Goal: Information Seeking & Learning: Learn about a topic

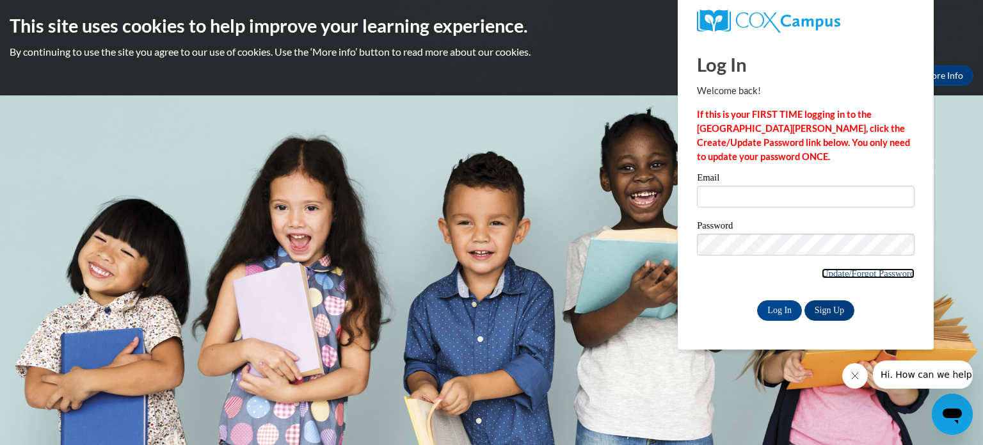
click at [870, 273] on link "Update/Forgot Password" at bounding box center [868, 273] width 93 height 10
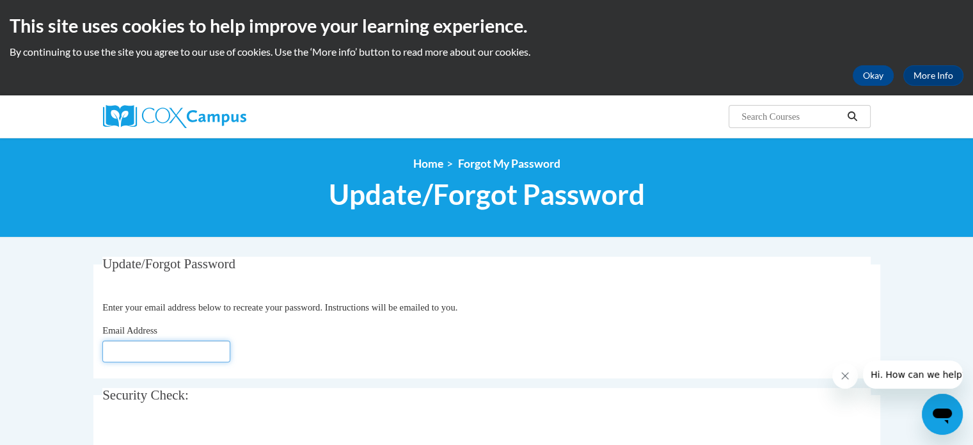
click at [177, 347] on input "Email Address" at bounding box center [166, 351] width 128 height 22
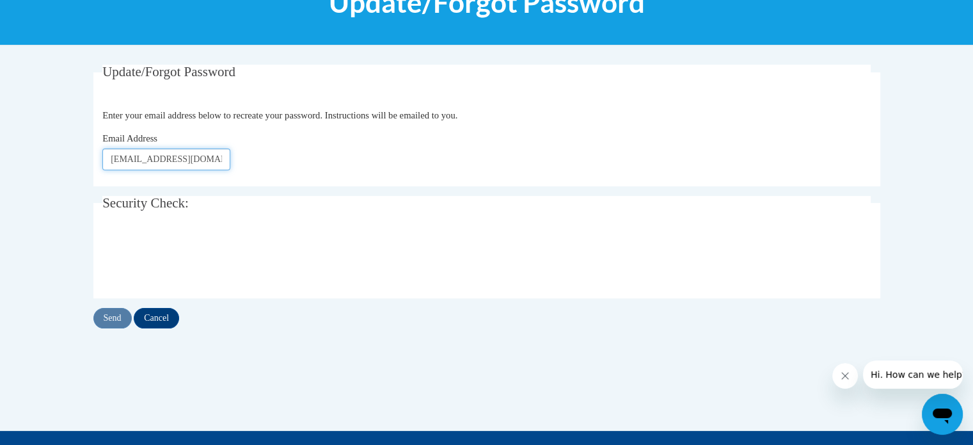
scroll to position [196, 0]
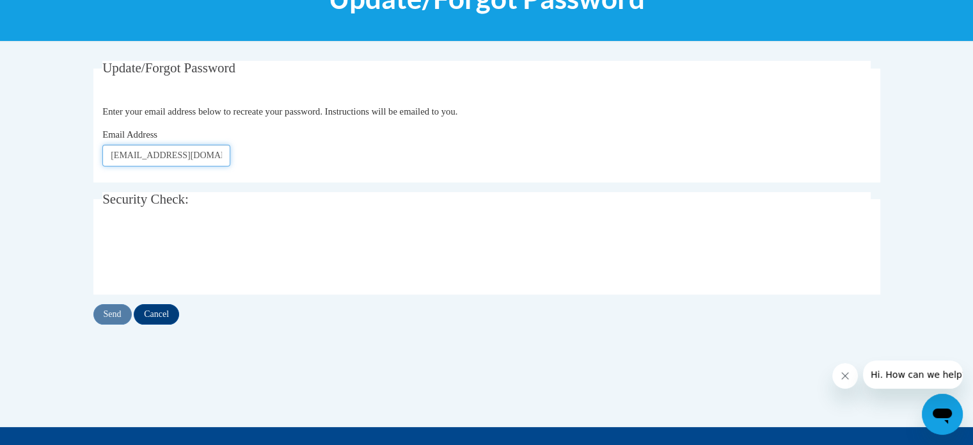
type input "yalvarez@goresorters.com"
click at [124, 316] on input "Send" at bounding box center [112, 314] width 38 height 20
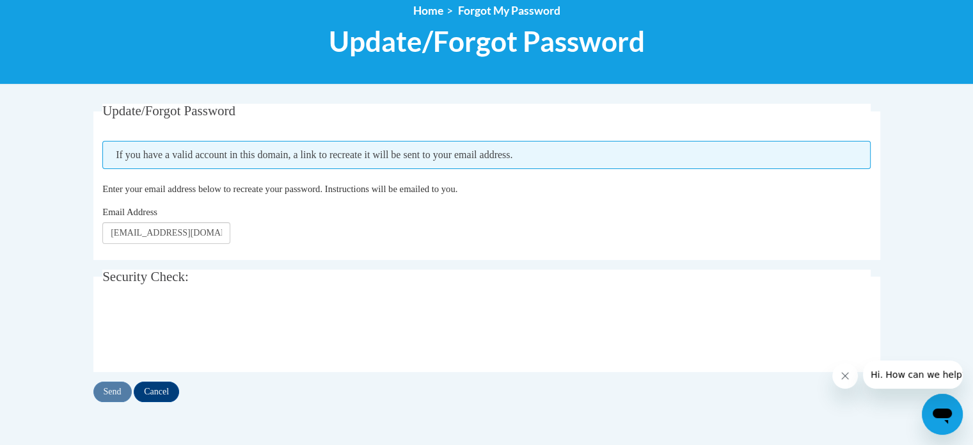
scroll to position [157, 0]
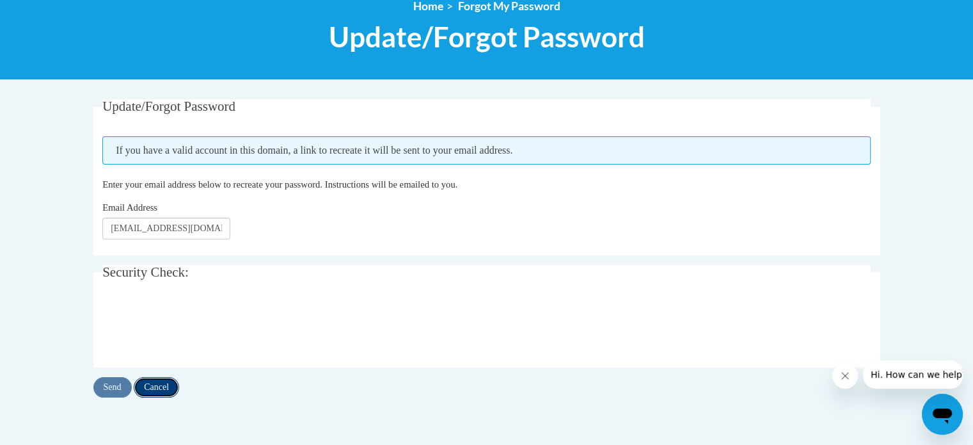
click at [169, 388] on input "Cancel" at bounding box center [156, 387] width 45 height 20
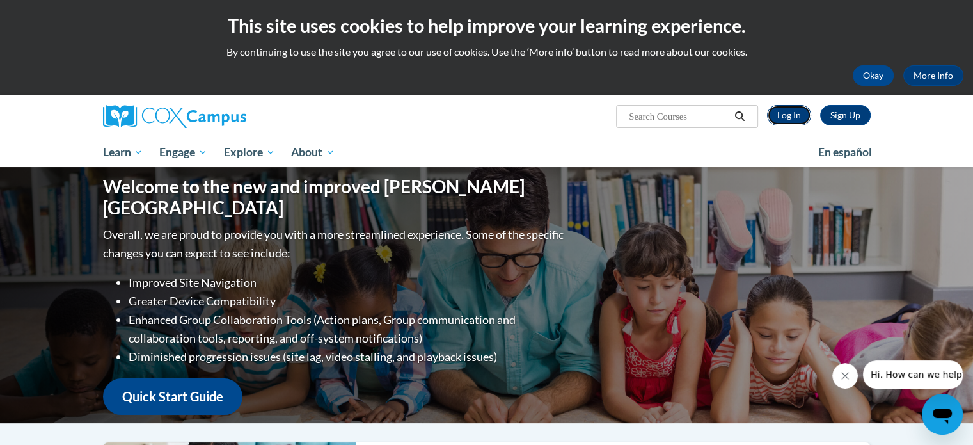
click at [791, 112] on link "Log In" at bounding box center [789, 115] width 44 height 20
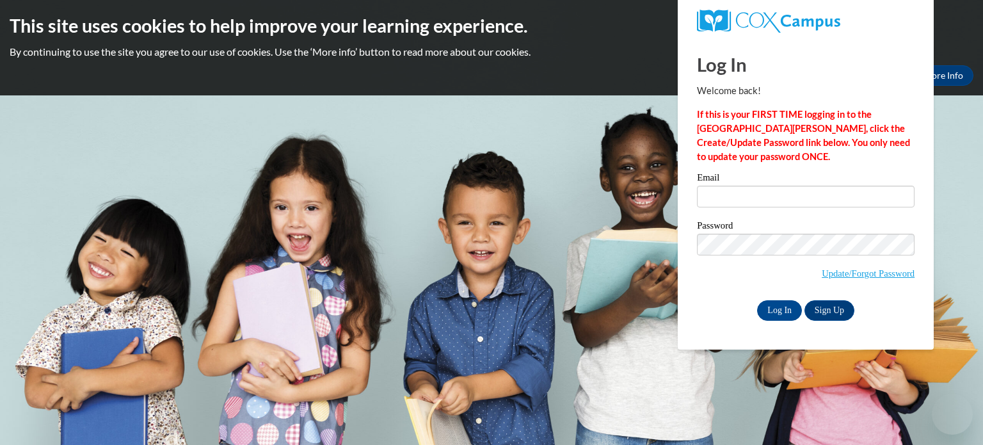
click at [753, 193] on input "Email" at bounding box center [806, 197] width 218 height 22
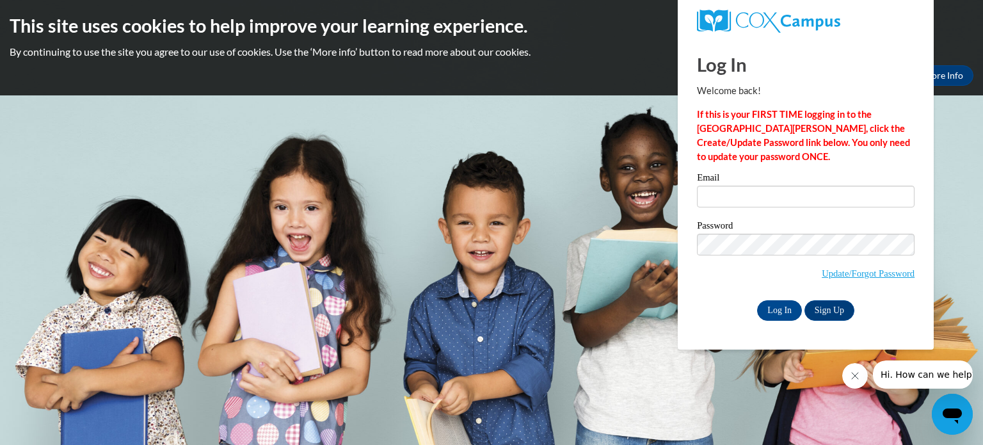
type input "[EMAIL_ADDRESS][DOMAIN_NAME]"
click at [843, 273] on link "Update/Forgot Password" at bounding box center [868, 273] width 93 height 10
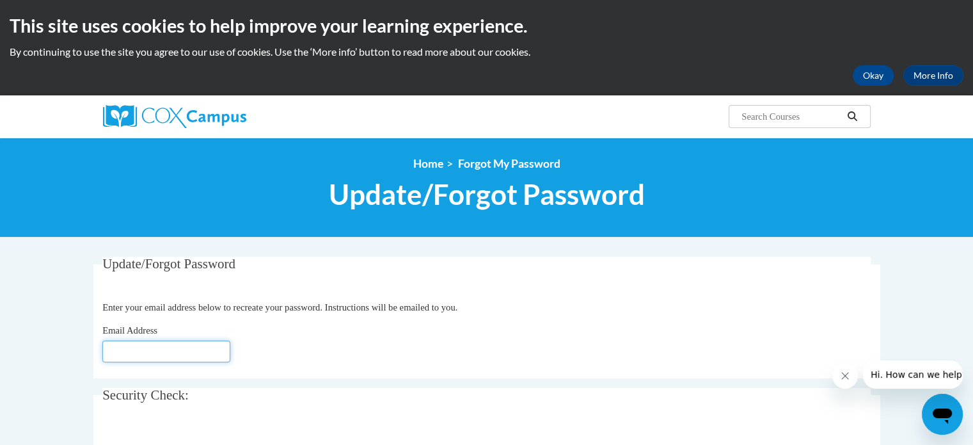
click at [182, 356] on input "Email Address" at bounding box center [166, 351] width 128 height 22
type input "[EMAIL_ADDRESS][DOMAIN_NAME]"
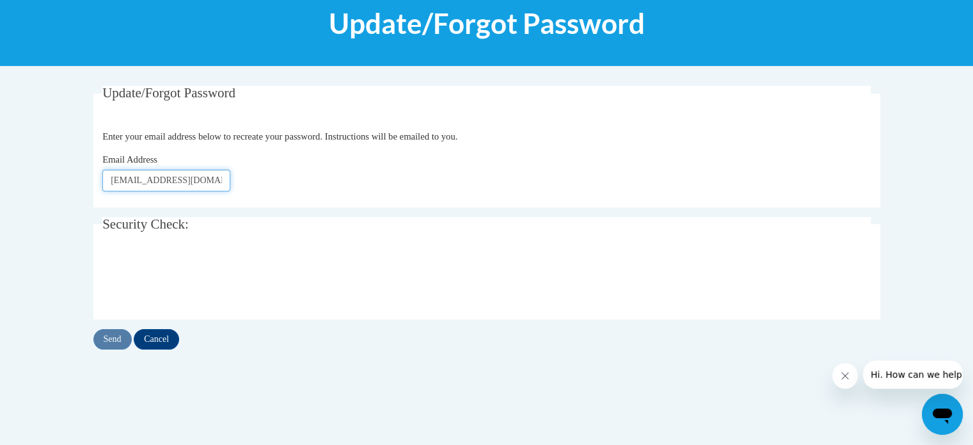
scroll to position [171, 0]
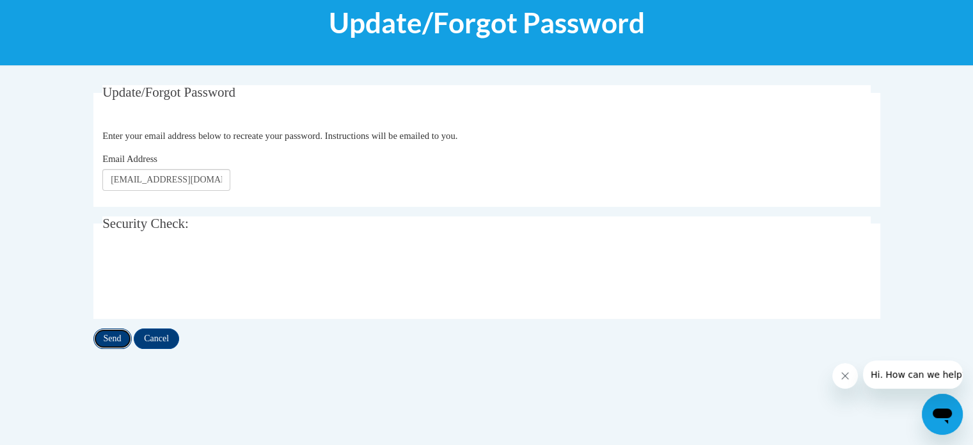
click at [120, 336] on input "Send" at bounding box center [112, 338] width 38 height 20
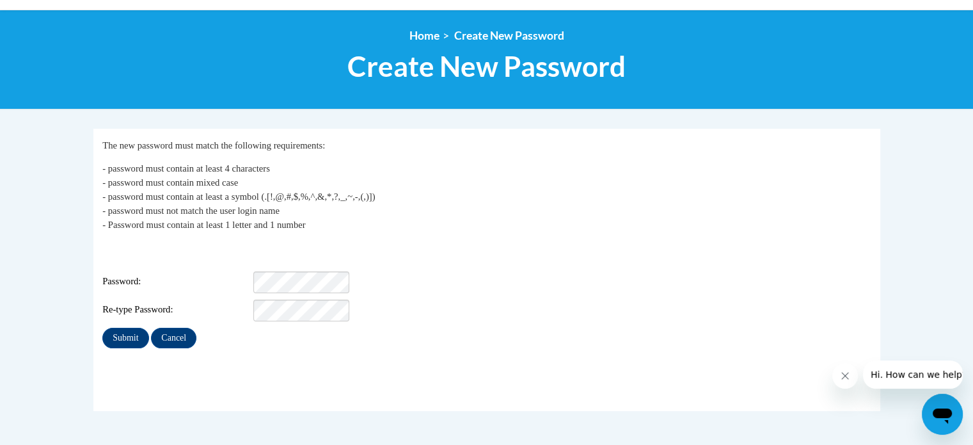
scroll to position [132, 0]
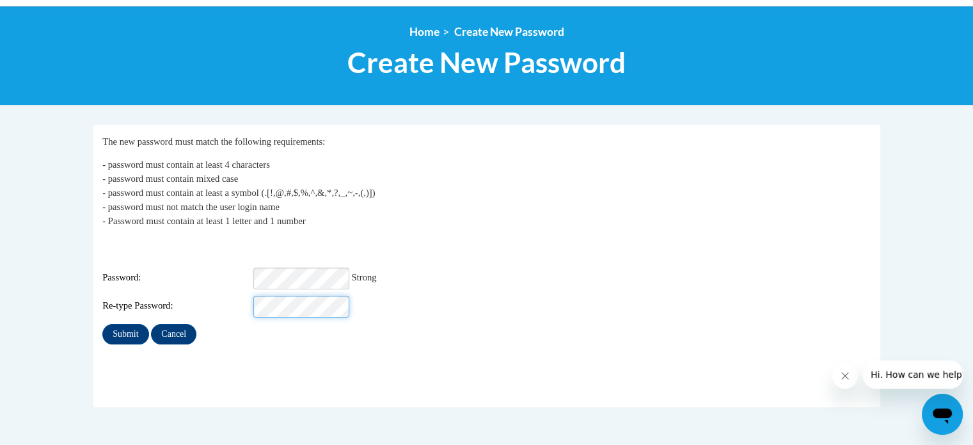
click at [102, 324] on input "Submit" at bounding box center [125, 334] width 46 height 20
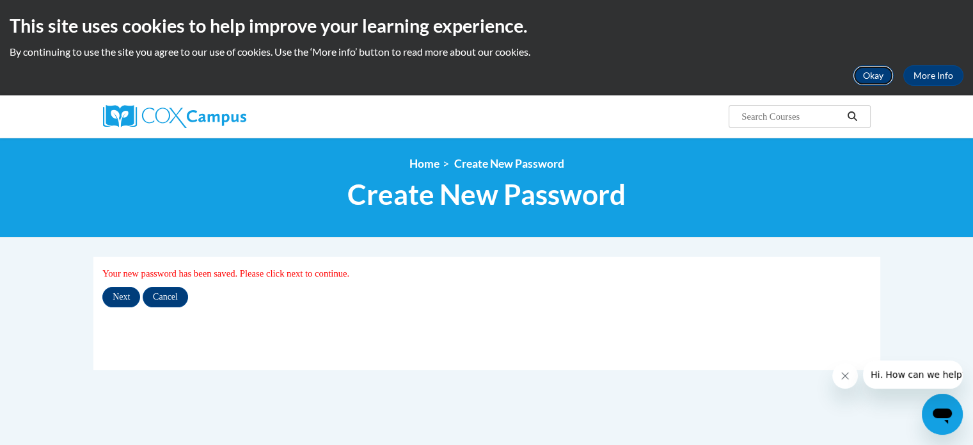
click at [873, 77] on button "Okay" at bounding box center [873, 75] width 41 height 20
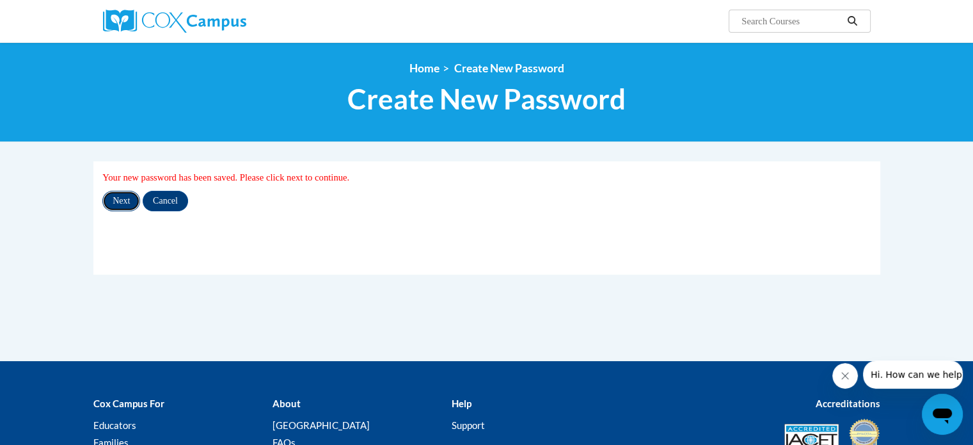
click at [118, 204] on input "Next" at bounding box center [121, 201] width 38 height 20
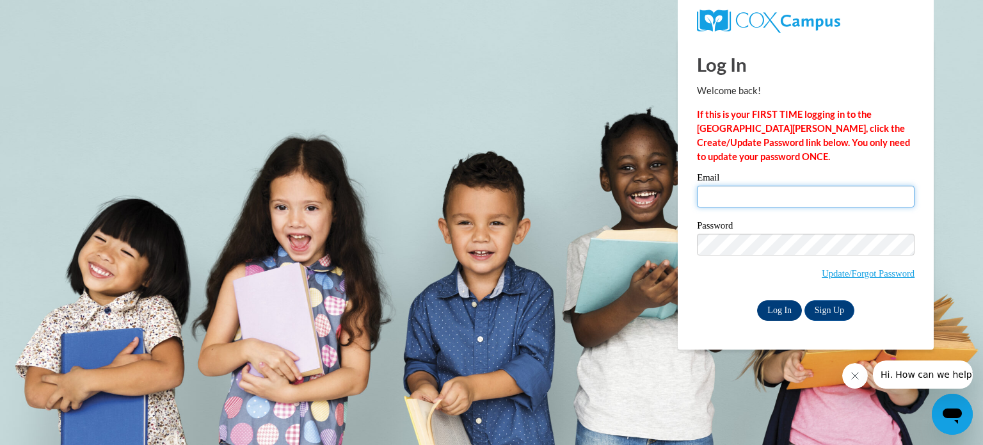
type input "yalvarez@goresorters.com"
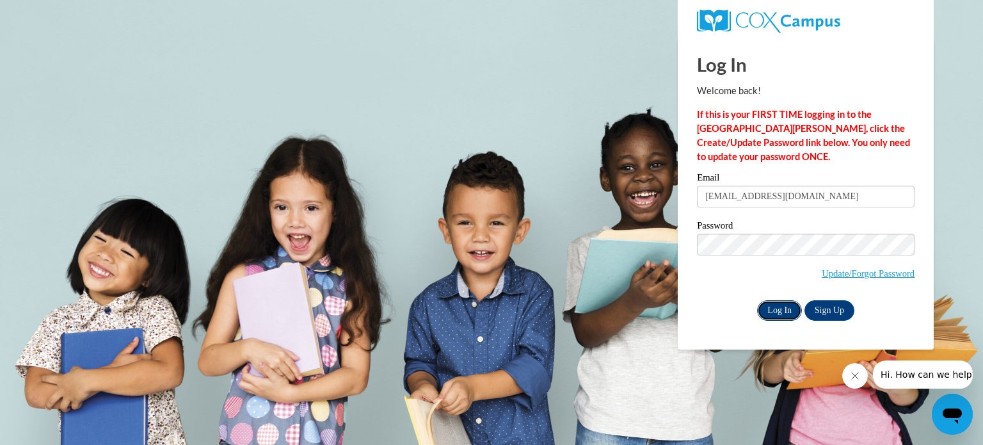
click at [784, 314] on input "Log In" at bounding box center [779, 310] width 45 height 20
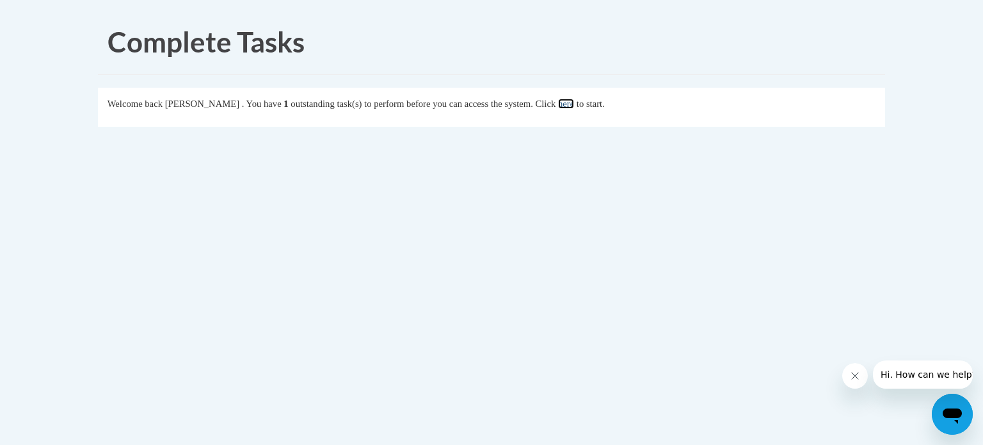
click at [574, 107] on link "here" at bounding box center [566, 104] width 16 height 10
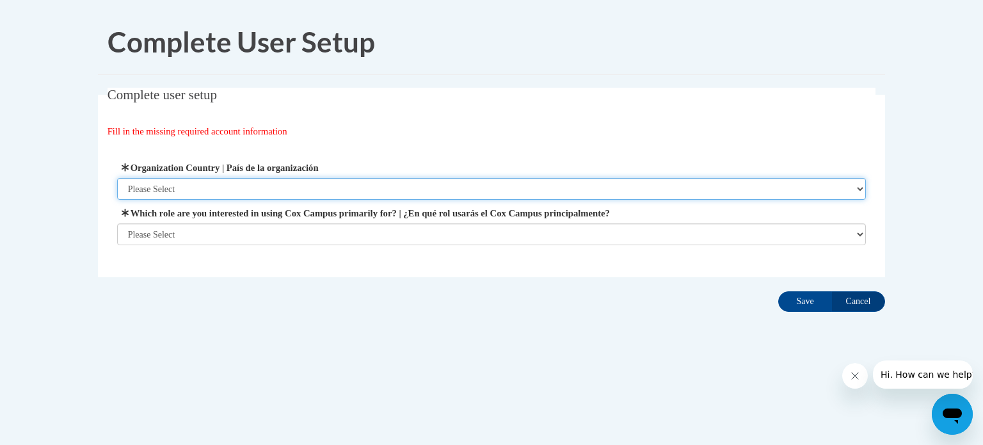
click at [400, 189] on select "Please Select United States | Estados Unidos Outside of the United States | Fue…" at bounding box center [491, 189] width 749 height 22
select select "ad49bcad-a171-4b2e-b99c-48b446064914"
click at [117, 178] on select "Please Select United States | Estados Unidos Outside of the United States | Fue…" at bounding box center [491, 189] width 749 height 22
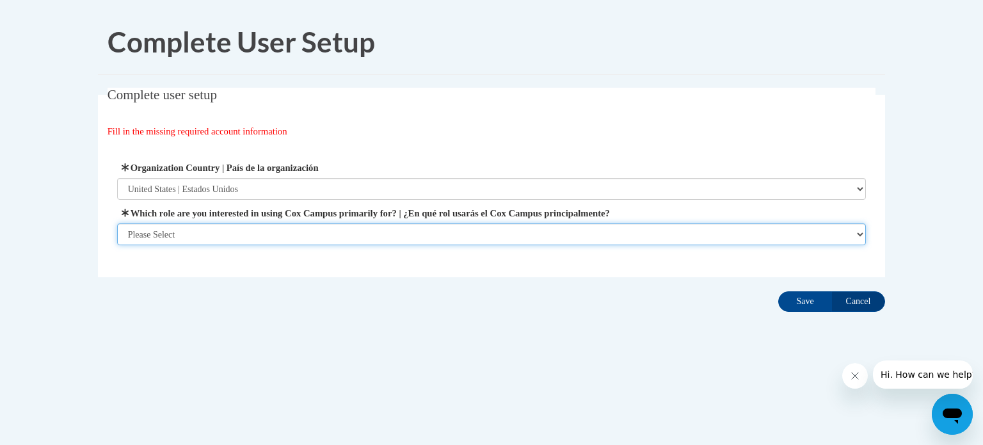
click at [378, 227] on select "Please Select College/University | Colegio/Universidad Community/Nonprofit Part…" at bounding box center [491, 234] width 749 height 22
select select "fbf2d438-af2f-41f8-98f1-81c410e29de3"
click at [117, 245] on select "Please Select College/University | Colegio/Universidad Community/Nonprofit Part…" at bounding box center [491, 234] width 749 height 22
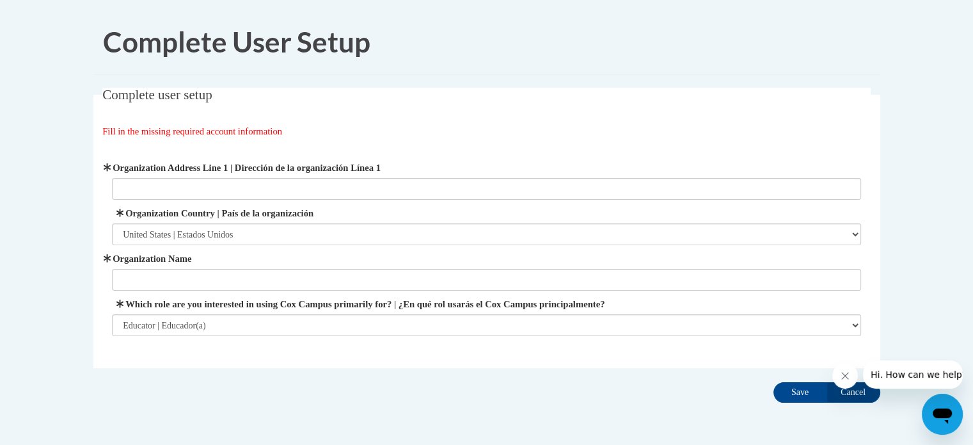
click at [341, 268] on span "Organization Name" at bounding box center [486, 270] width 749 height 39
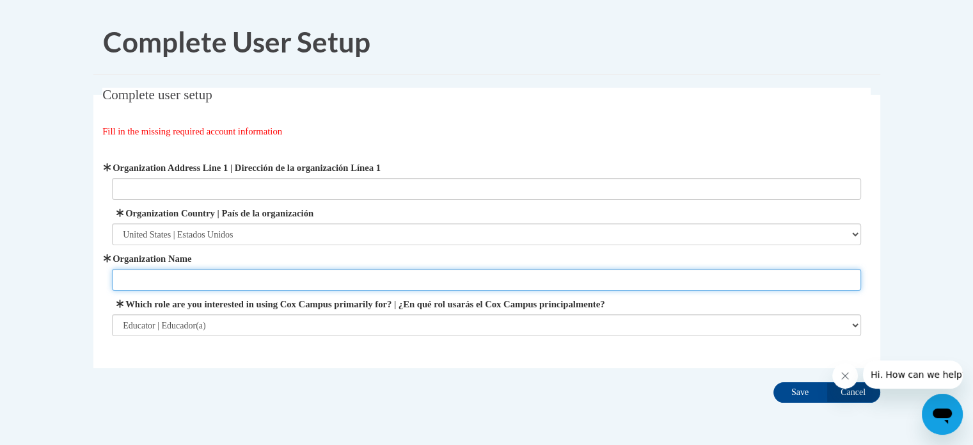
click at [290, 280] on input "Organization Name" at bounding box center [486, 280] width 749 height 22
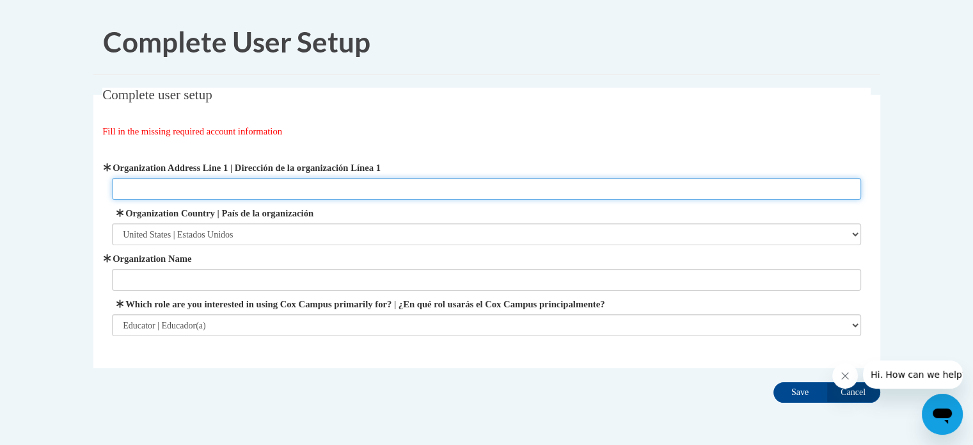
click at [277, 194] on input "Organization Address Line 1 | Dirección de la organización Línea 1" at bounding box center [486, 189] width 749 height 22
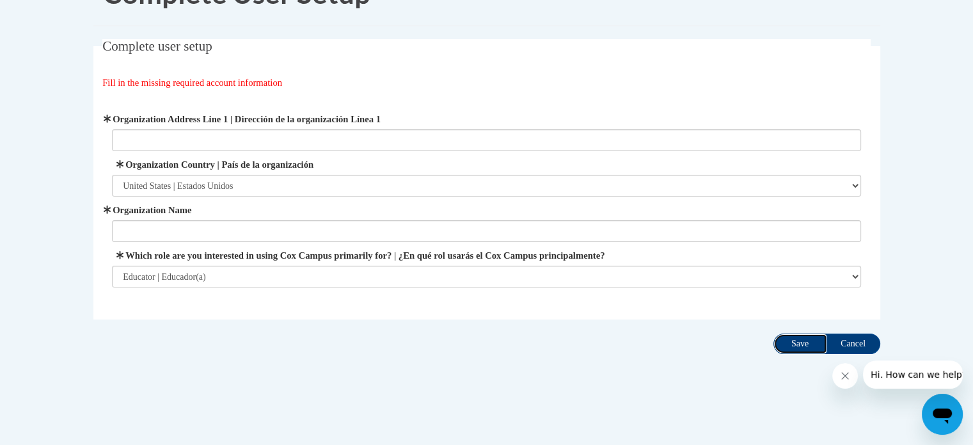
click at [805, 345] on input "Save" at bounding box center [801, 343] width 54 height 20
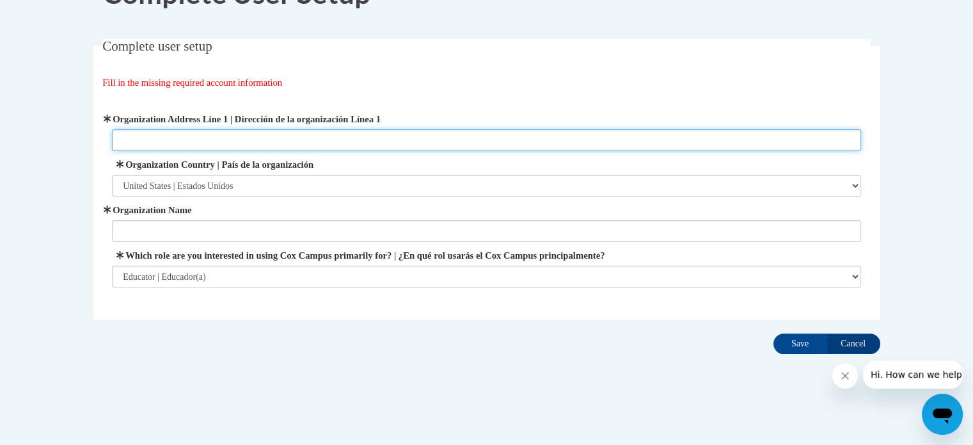
click at [358, 140] on input "Organization Address Line 1 | Dirección de la organización Línea 1" at bounding box center [486, 140] width 749 height 22
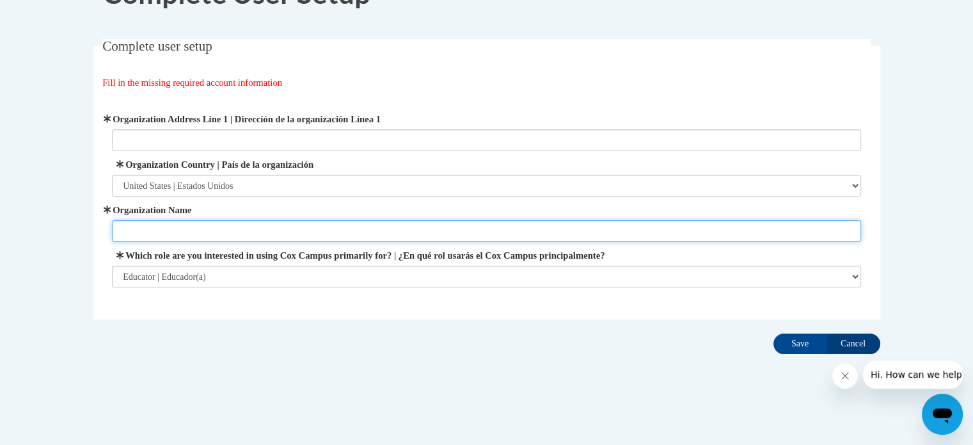
click at [207, 232] on input "Organization Name" at bounding box center [486, 231] width 749 height 22
type input "Elkhart Lake- Glenbulah School District"
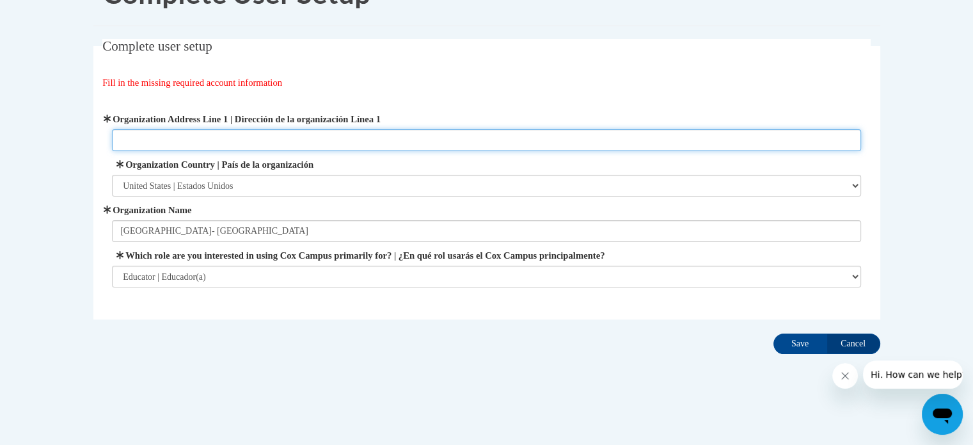
click at [223, 143] on input "Organization Address Line 1 | Dirección de la organización Línea 1" at bounding box center [486, 140] width 749 height 22
click at [219, 138] on input "201 Lincoln St Elkhart LAke, WI, 53020" at bounding box center [486, 140] width 749 height 22
type input "201 Lincoln St Elkhart Lake, WI, 53020"
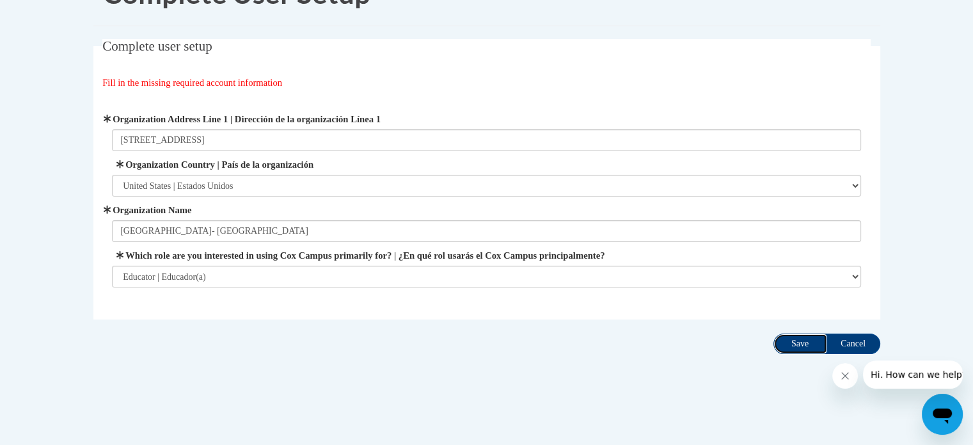
click at [791, 339] on input "Save" at bounding box center [801, 343] width 54 height 20
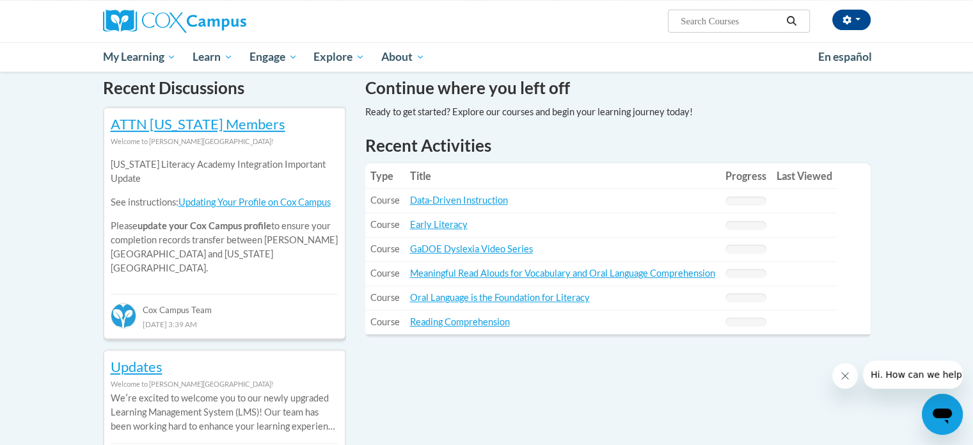
scroll to position [388, 0]
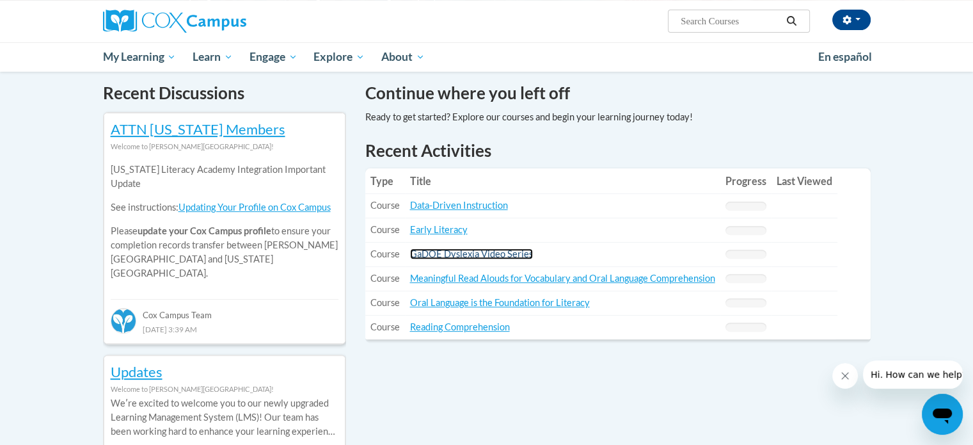
click at [486, 257] on link "GaDOE Dyslexia Video Series" at bounding box center [471, 253] width 123 height 11
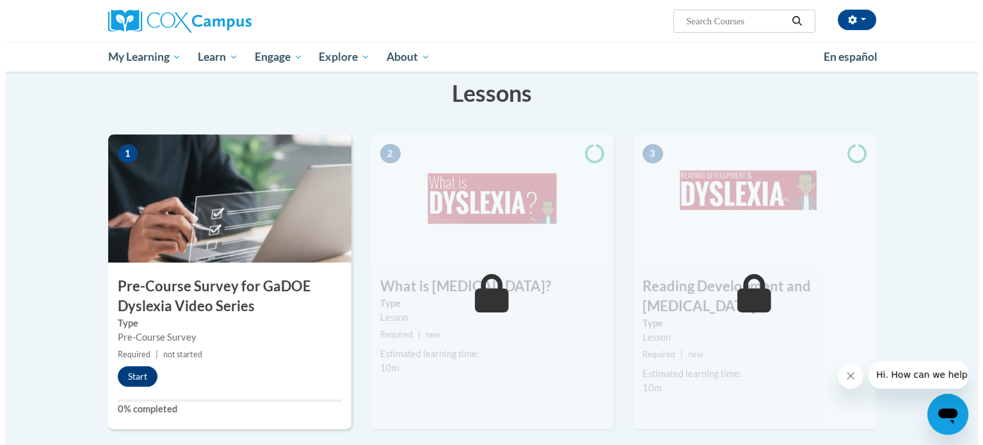
scroll to position [219, 0]
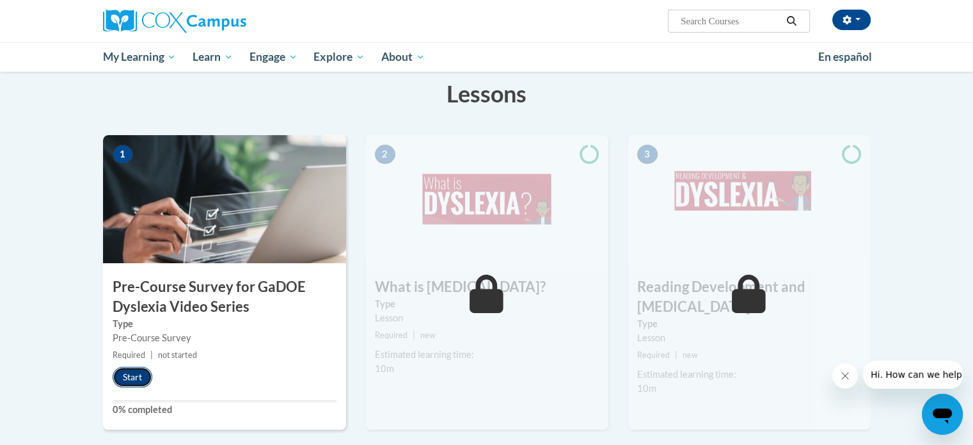
click at [127, 374] on button "Start" at bounding box center [133, 377] width 40 height 20
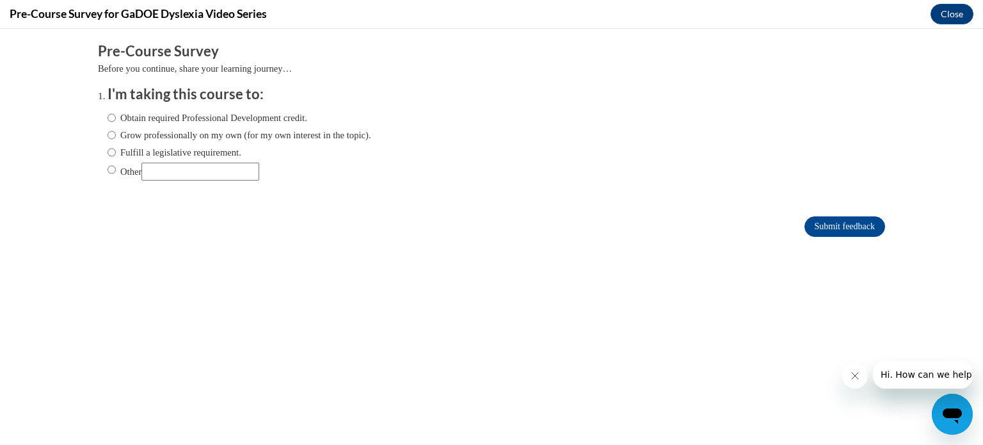
scroll to position [0, 0]
click at [172, 118] on label "Obtain required Professional Development credit." at bounding box center [207, 118] width 200 height 14
click at [116, 118] on input "Obtain required Professional Development credit." at bounding box center [111, 118] width 8 height 14
radio input "true"
click at [820, 227] on input "Submit feedback" at bounding box center [844, 226] width 81 height 20
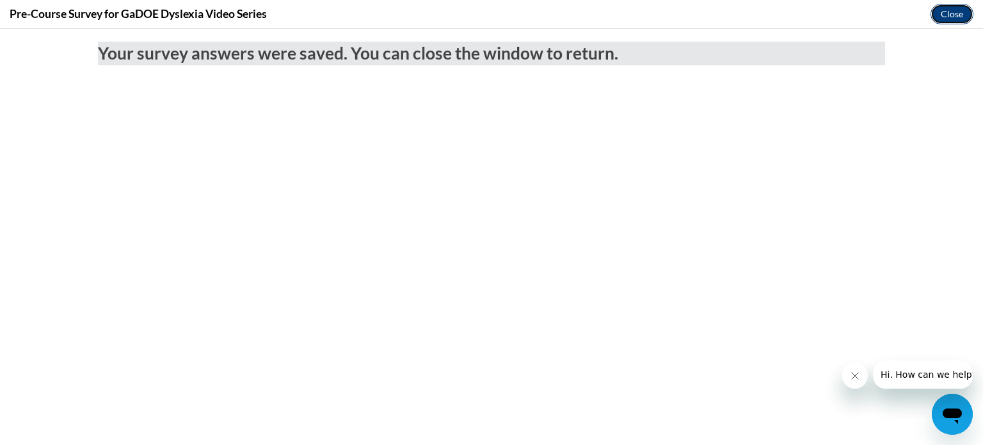
click at [948, 14] on button "Close" at bounding box center [951, 14] width 43 height 20
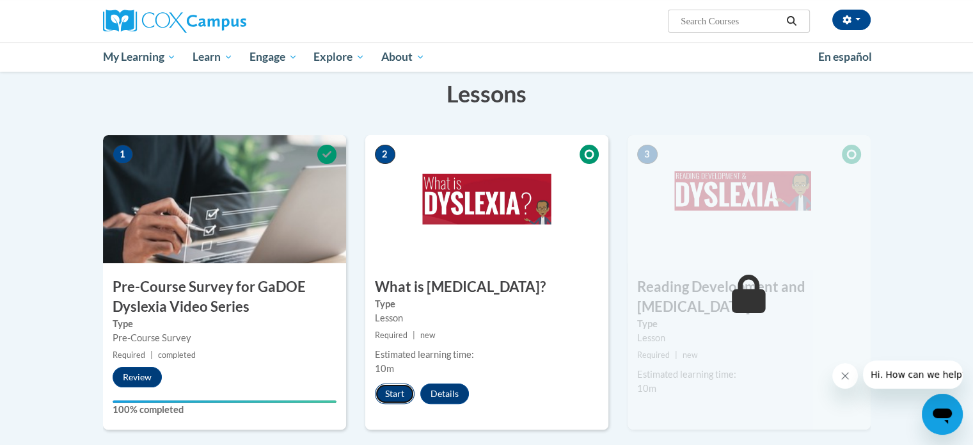
click at [399, 392] on button "Start" at bounding box center [395, 393] width 40 height 20
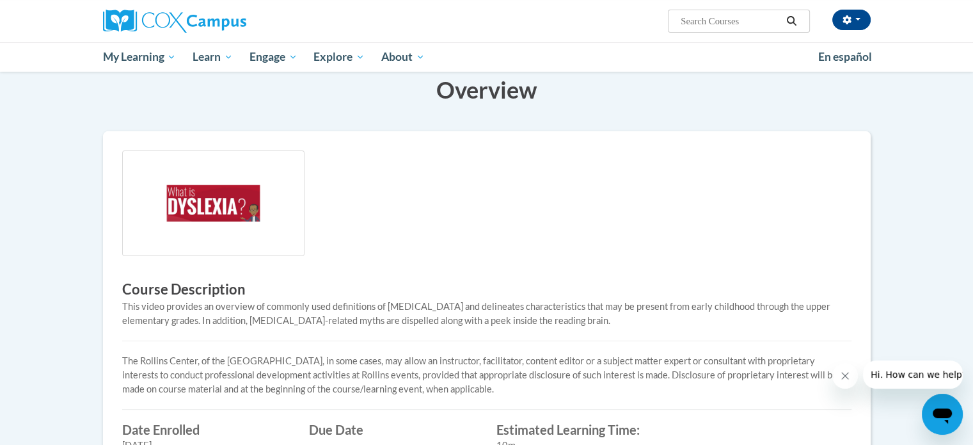
scroll to position [202, 0]
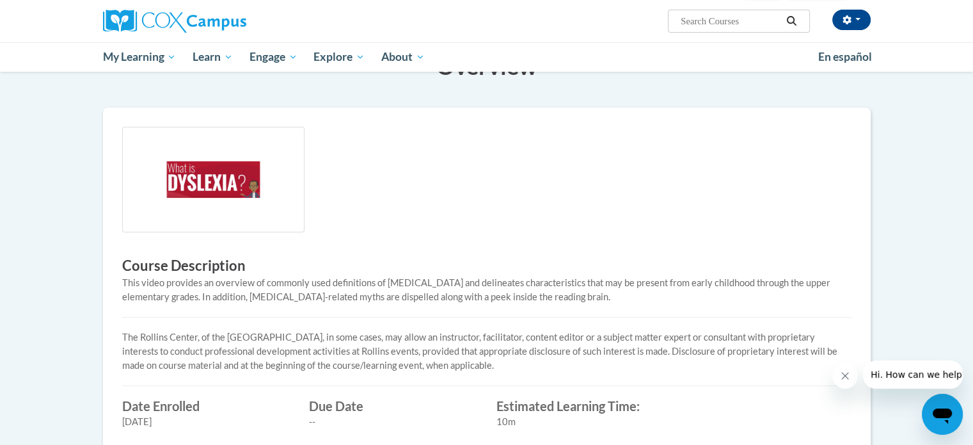
click at [220, 197] on img at bounding box center [213, 180] width 182 height 106
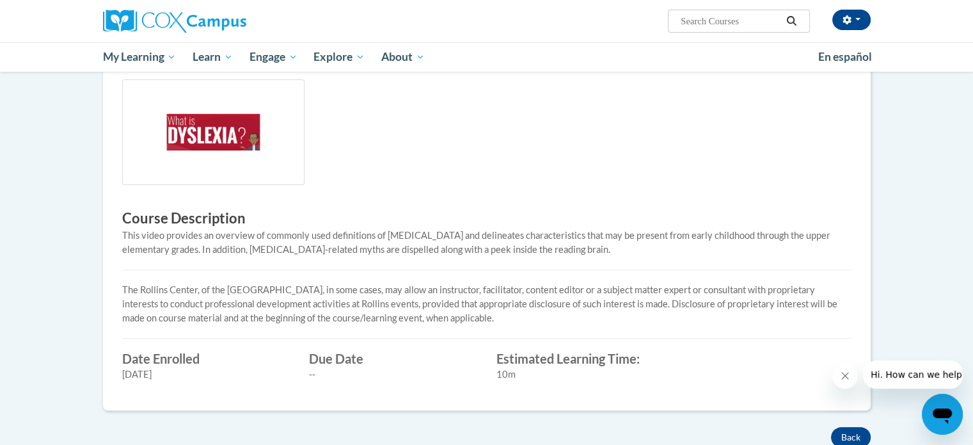
scroll to position [248, 0]
click at [169, 180] on img at bounding box center [213, 134] width 182 height 106
click at [171, 169] on img at bounding box center [213, 134] width 182 height 106
click at [217, 271] on hr at bounding box center [486, 271] width 729 height 1
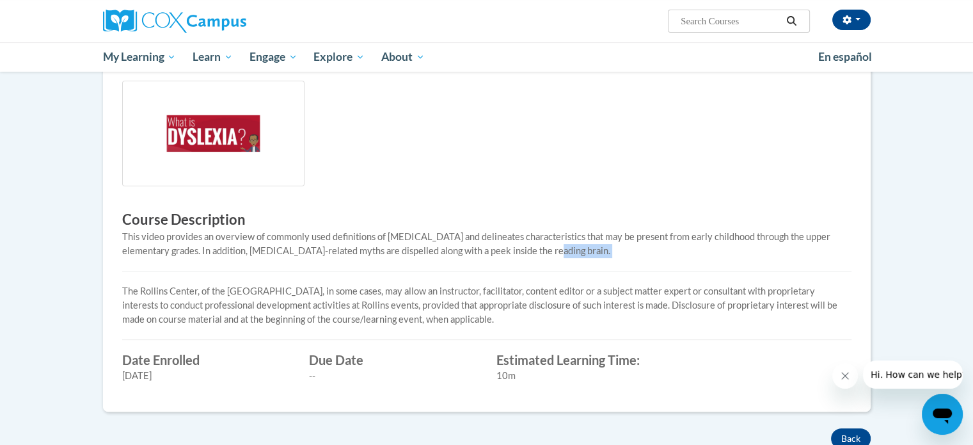
click at [217, 271] on hr at bounding box center [486, 271] width 729 height 1
click at [233, 315] on p "The Rollins Center, of the [GEOGRAPHIC_DATA], in some cases, may allow an instr…" at bounding box center [486, 305] width 729 height 42
click at [322, 355] on label "Due Date" at bounding box center [393, 360] width 168 height 14
click at [558, 377] on div "10m" at bounding box center [581, 376] width 168 height 14
click at [543, 365] on label "Estimated Learning Time:" at bounding box center [581, 360] width 168 height 14
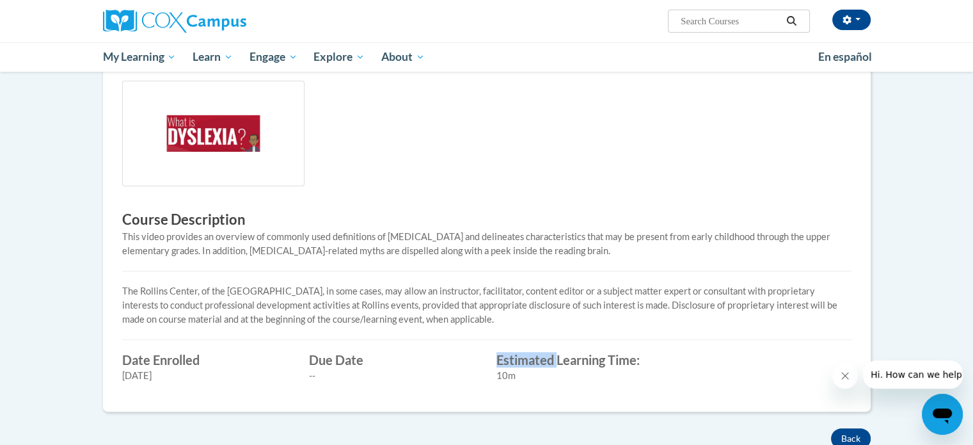
click at [543, 365] on label "Estimated Learning Time:" at bounding box center [581, 360] width 168 height 14
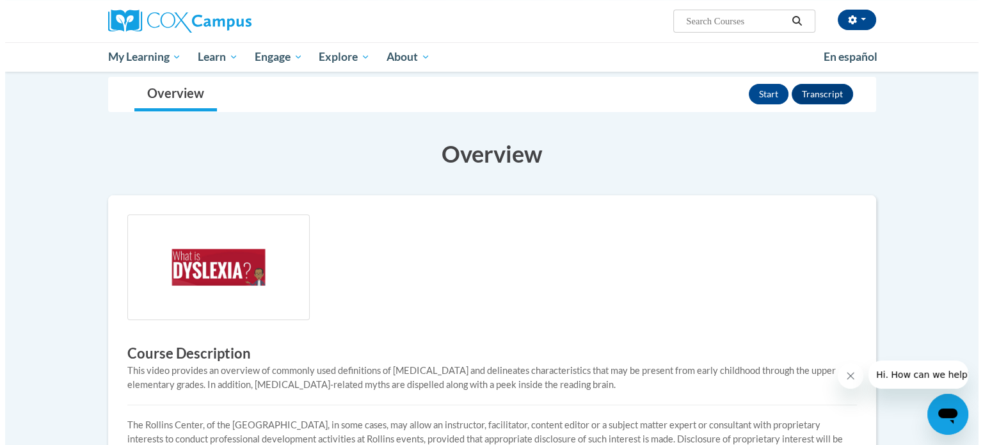
scroll to position [97, 0]
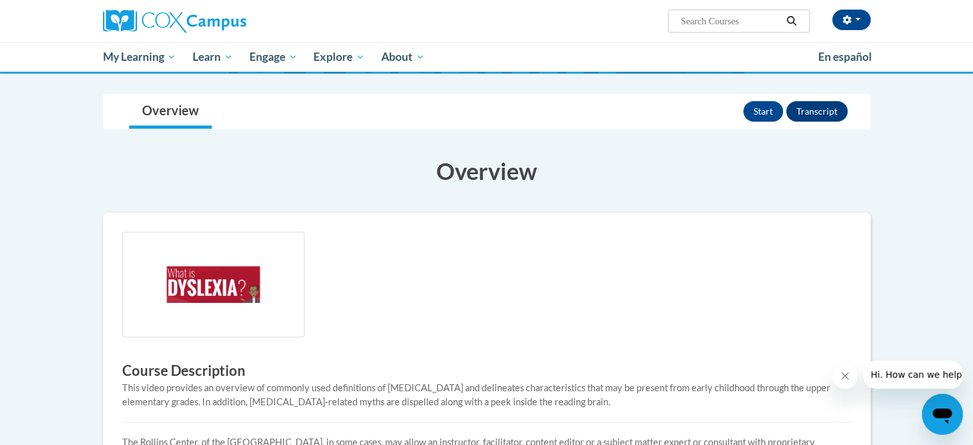
click at [178, 301] on img at bounding box center [213, 285] width 182 height 106
click at [753, 113] on button "Start" at bounding box center [764, 111] width 40 height 20
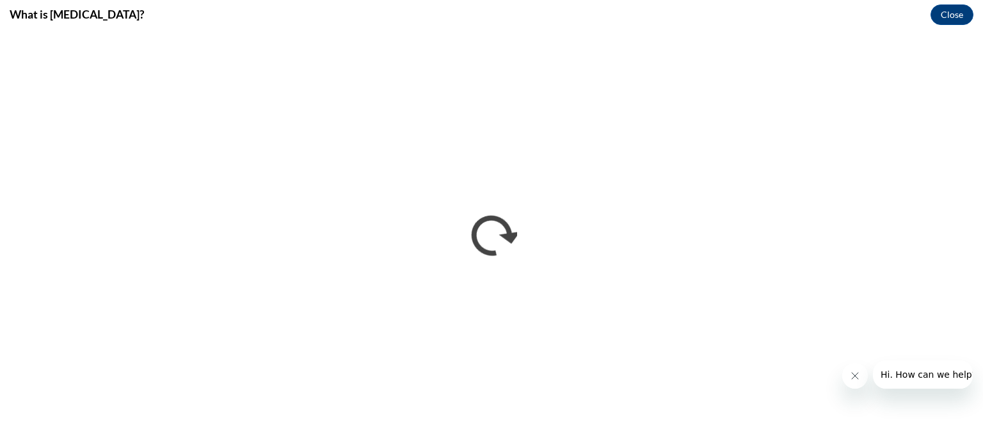
scroll to position [0, 0]
